Goal: Find specific page/section: Find specific page/section

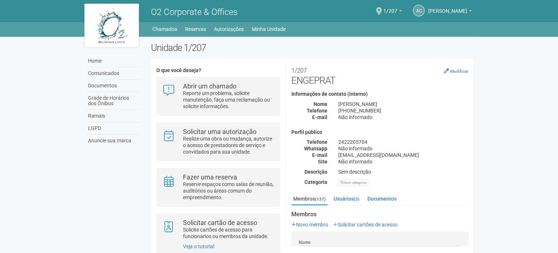
scroll to position [174, 0]
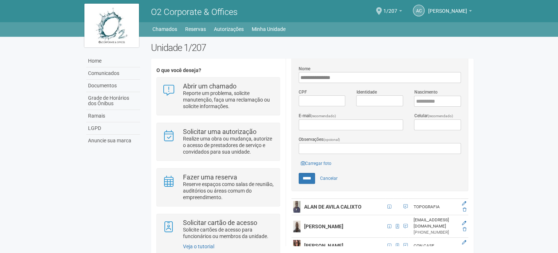
click at [216, 49] on h2 "Unidade 1/207" at bounding box center [312, 47] width 323 height 11
drag, startPoint x: 341, startPoint y: 43, endPoint x: 107, endPoint y: 52, distance: 234.5
click at [341, 43] on h2 "Unidade 1/207" at bounding box center [312, 47] width 323 height 11
click at [90, 59] on link "Home" at bounding box center [113, 61] width 54 height 12
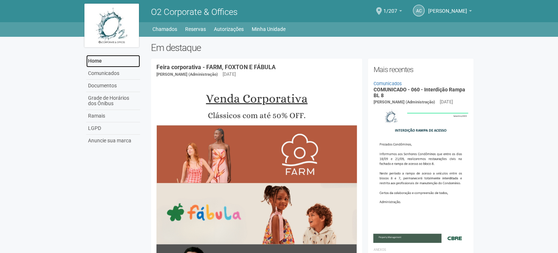
click at [114, 64] on link "Home" at bounding box center [113, 61] width 54 height 12
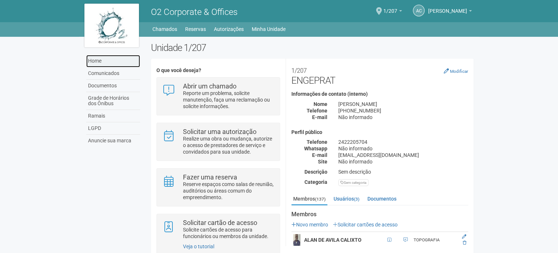
click at [99, 60] on link "Home" at bounding box center [113, 61] width 54 height 12
